Goal: Task Accomplishment & Management: Use online tool/utility

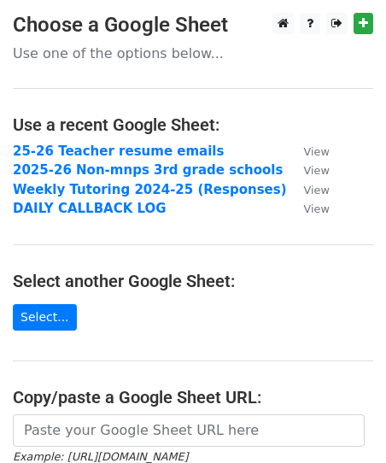
click at [203, 300] on main "Choose a Google Sheet Use one of the options below... Use a recent Google Sheet…" at bounding box center [193, 306] width 386 height 587
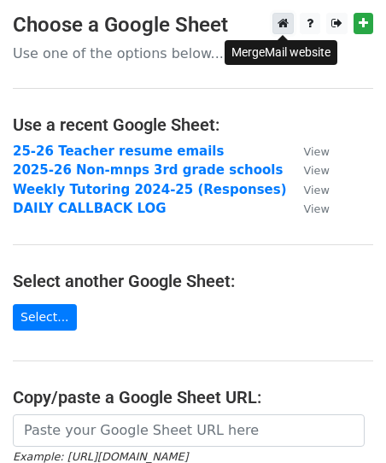
click at [288, 24] on icon at bounding box center [282, 23] width 11 height 12
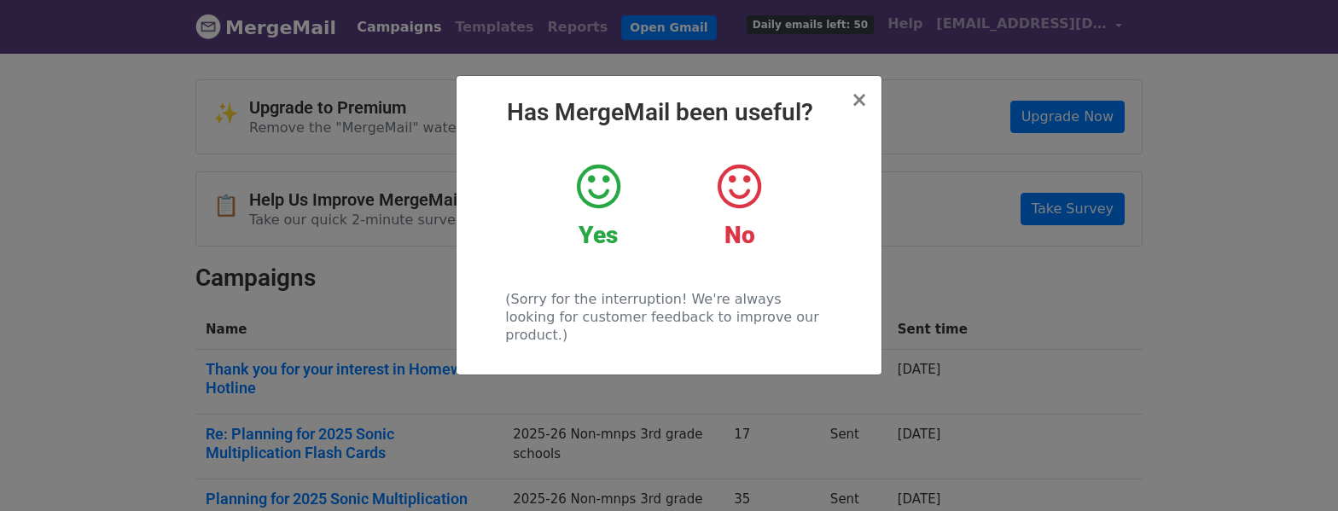
click at [605, 206] on icon at bounding box center [599, 186] width 44 height 51
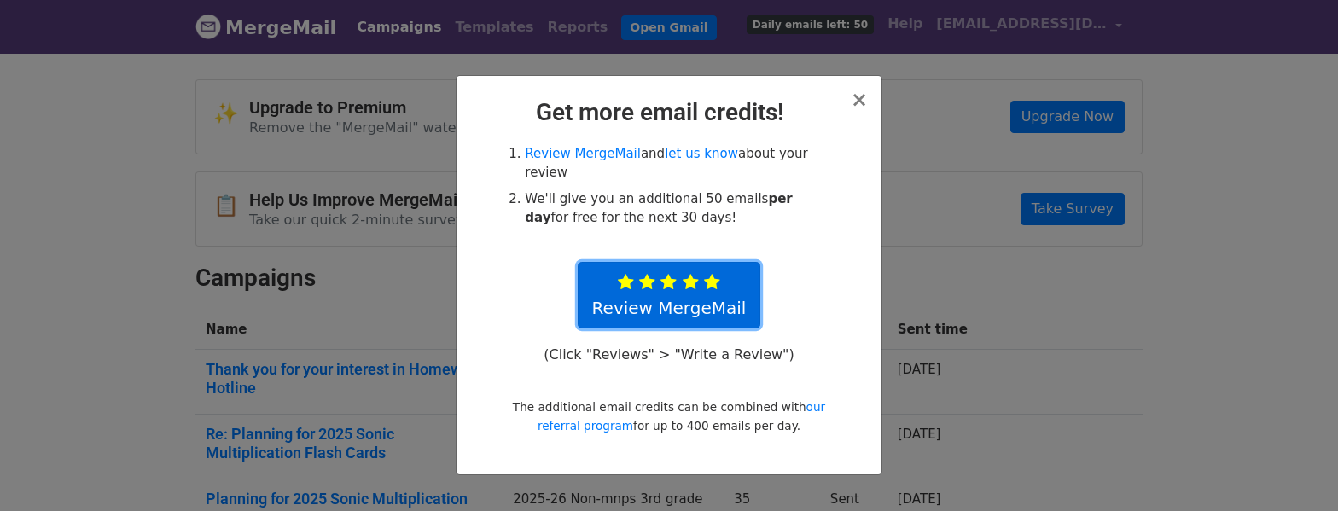
click at [668, 311] on link "Review MergeMail" at bounding box center [670, 295] width 184 height 67
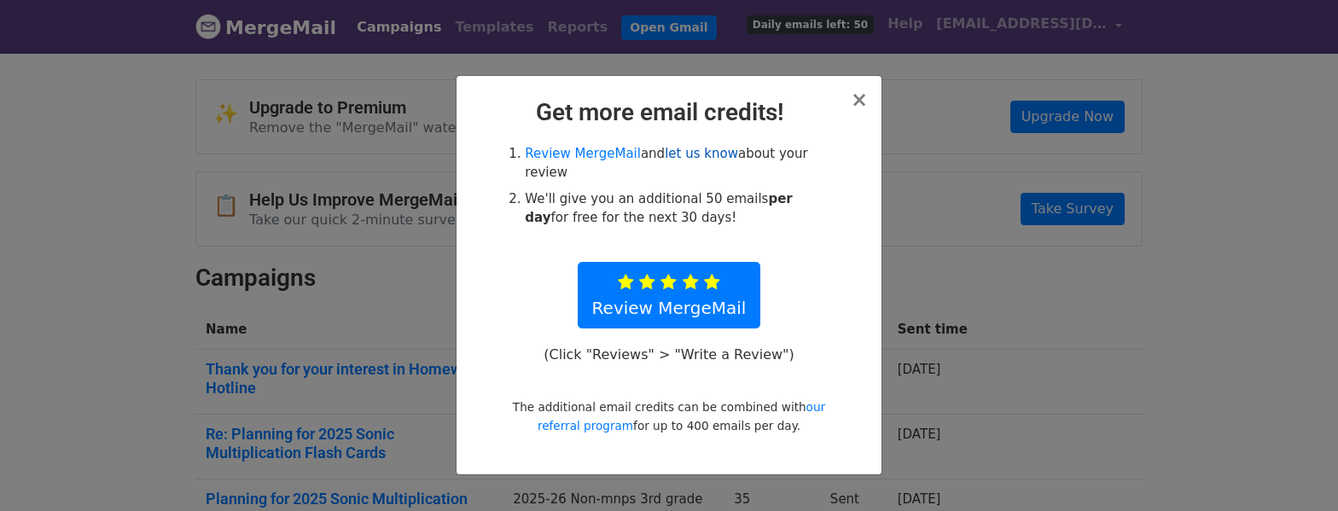
click at [688, 155] on link "let us know" at bounding box center [701, 153] width 73 height 15
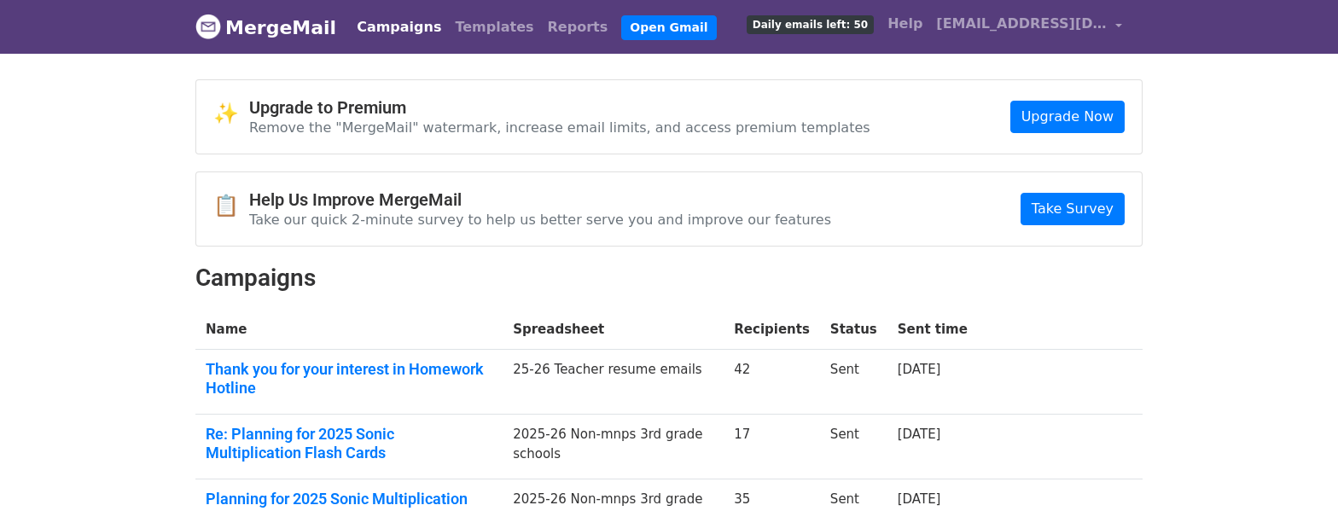
click at [930, 378] on td "[DATE]" at bounding box center [933, 382] width 90 height 65
click at [934, 365] on link "[DATE]" at bounding box center [920, 369] width 44 height 15
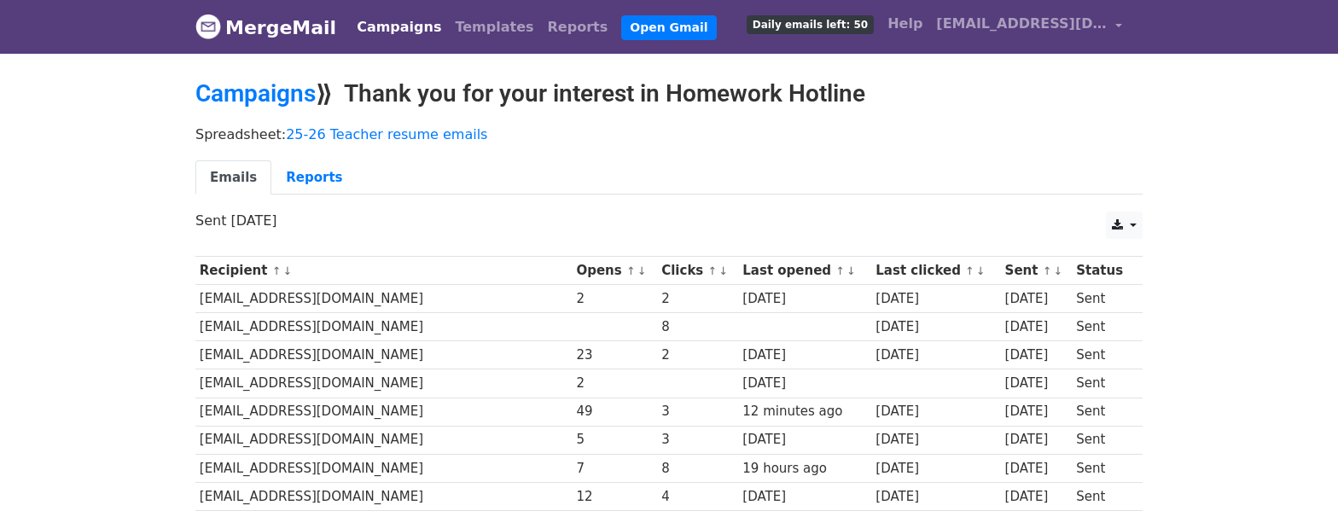
click at [1005, 297] on div "[DATE]" at bounding box center [1036, 299] width 63 height 20
click at [312, 176] on link "Reports" at bounding box center [313, 177] width 85 height 35
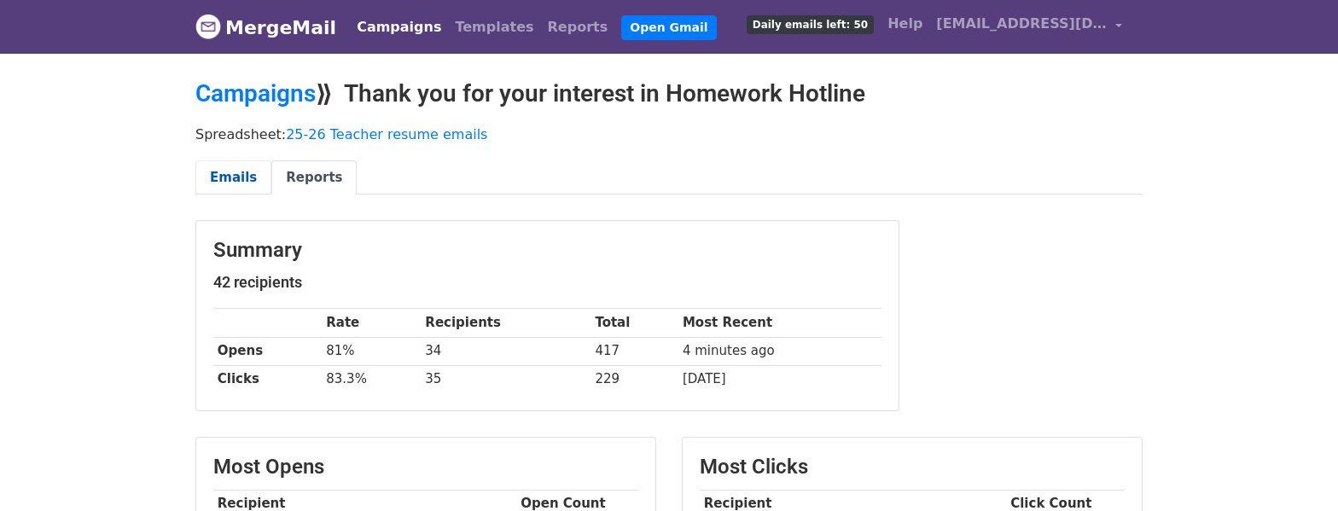
click at [239, 180] on link "Emails" at bounding box center [233, 177] width 76 height 35
click at [237, 173] on link "Emails" at bounding box center [233, 177] width 76 height 35
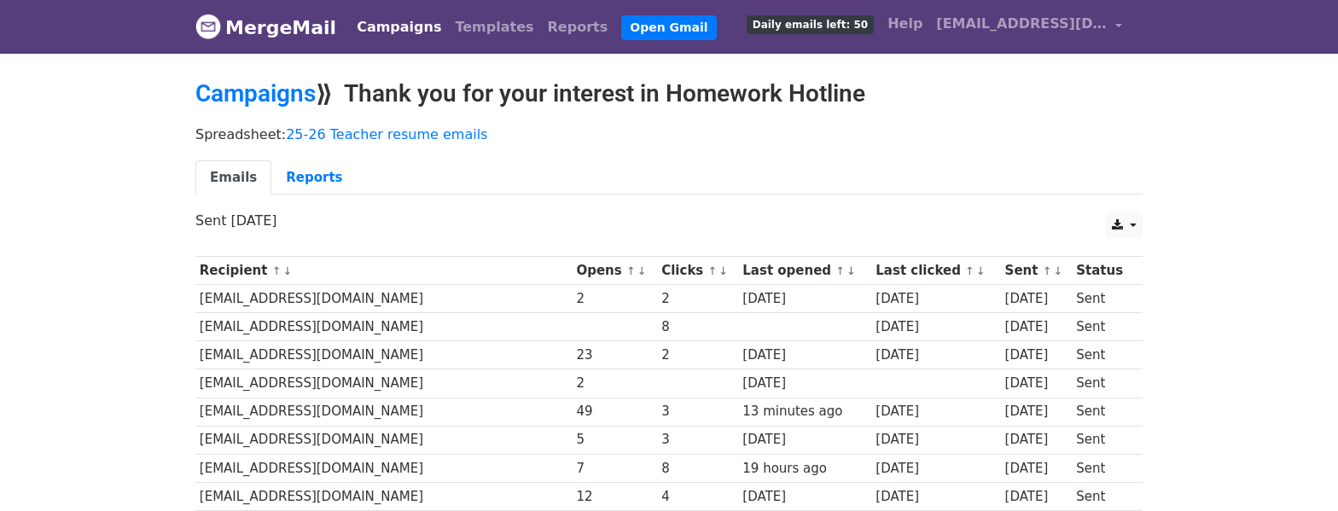
click at [1005, 303] on div "[DATE]" at bounding box center [1036, 299] width 63 height 20
click at [288, 93] on link "Campaigns" at bounding box center [255, 93] width 120 height 28
